Goal: Navigation & Orientation: Understand site structure

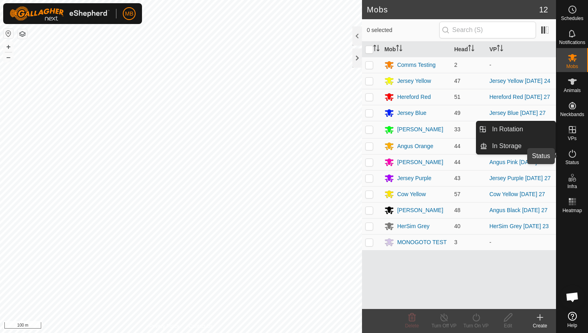
click at [572, 156] on icon at bounding box center [572, 154] width 10 height 10
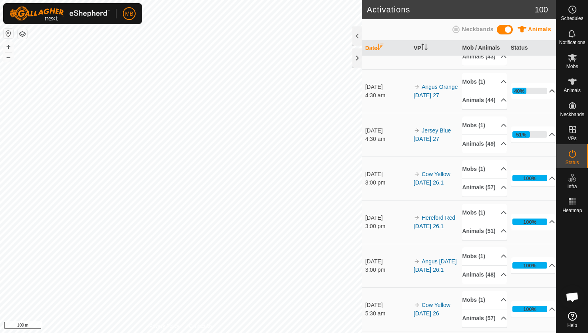
scroll to position [249, 0]
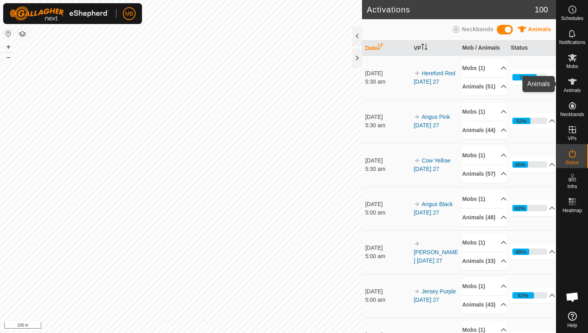
click at [568, 82] on icon at bounding box center [572, 82] width 10 height 10
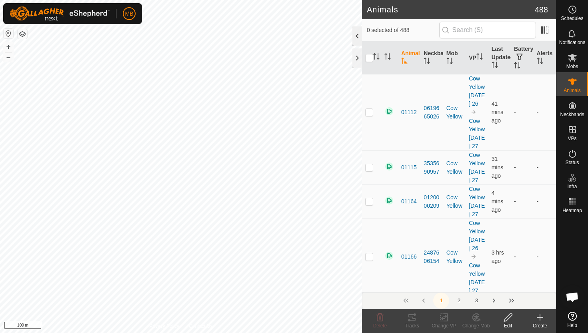
click at [357, 36] on div at bounding box center [357, 35] width 10 height 19
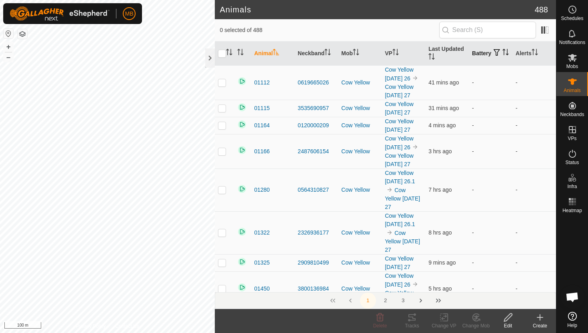
click at [502, 55] on icon "Activate to sort" at bounding box center [505, 52] width 6 height 6
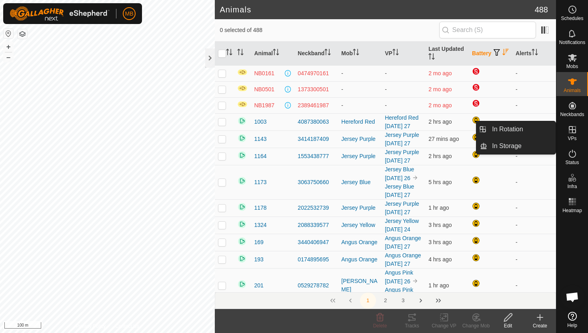
click at [569, 130] on icon at bounding box center [571, 129] width 7 height 7
